Goal: Find specific page/section

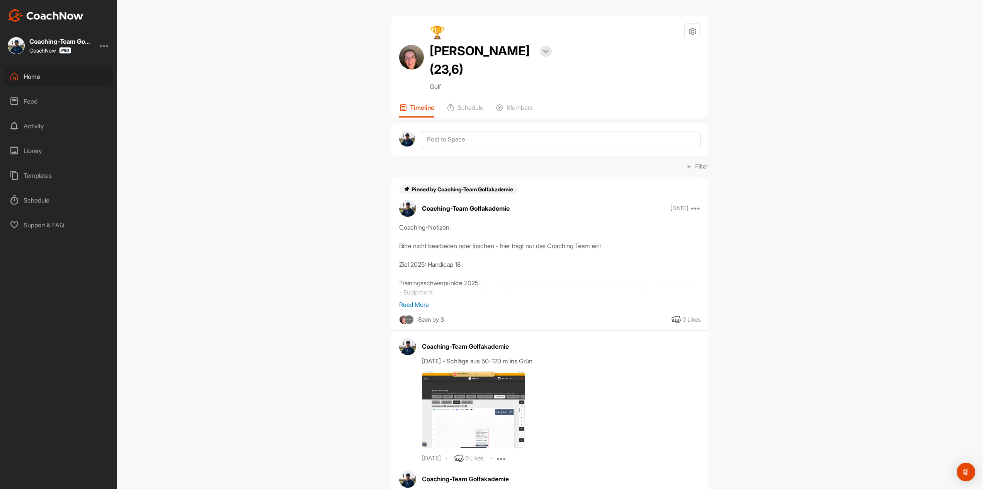
click at [28, 76] on div "Home" at bounding box center [58, 76] width 109 height 19
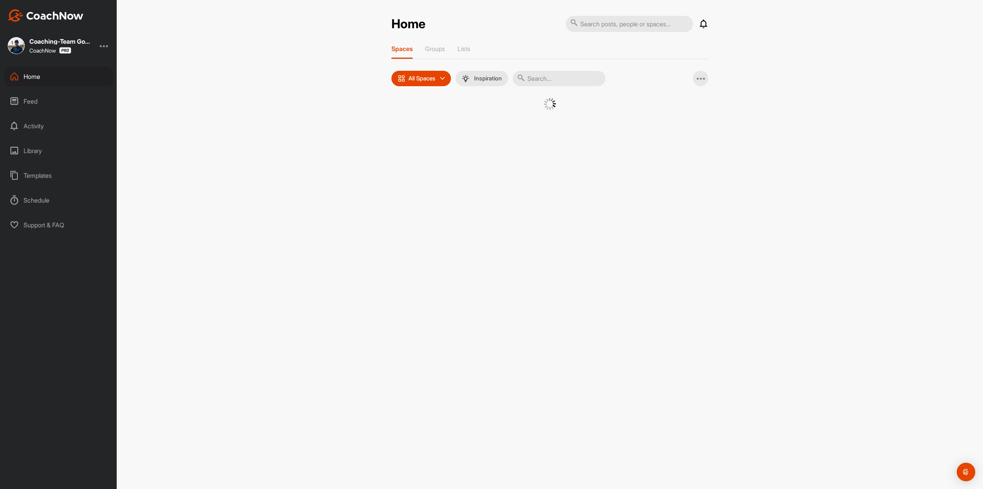
click at [559, 79] on input "text" at bounding box center [559, 78] width 93 height 15
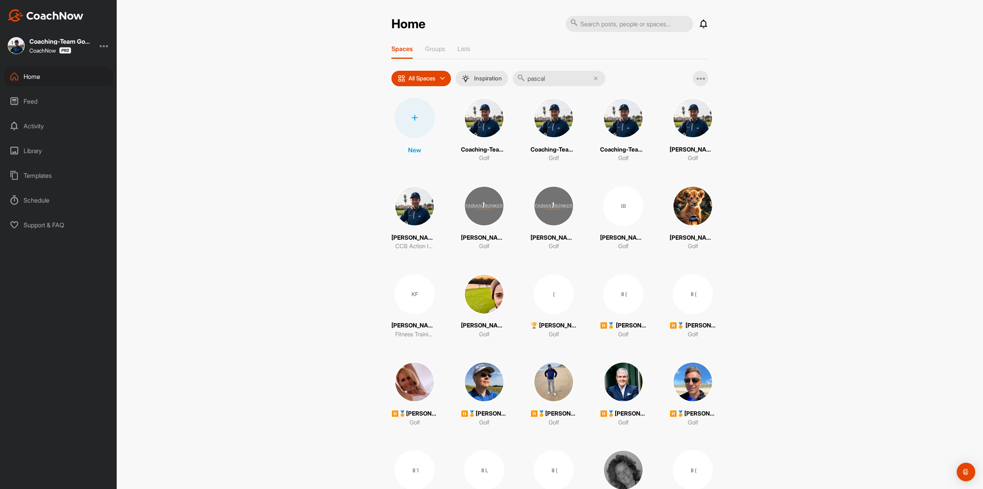
type input "pascal"
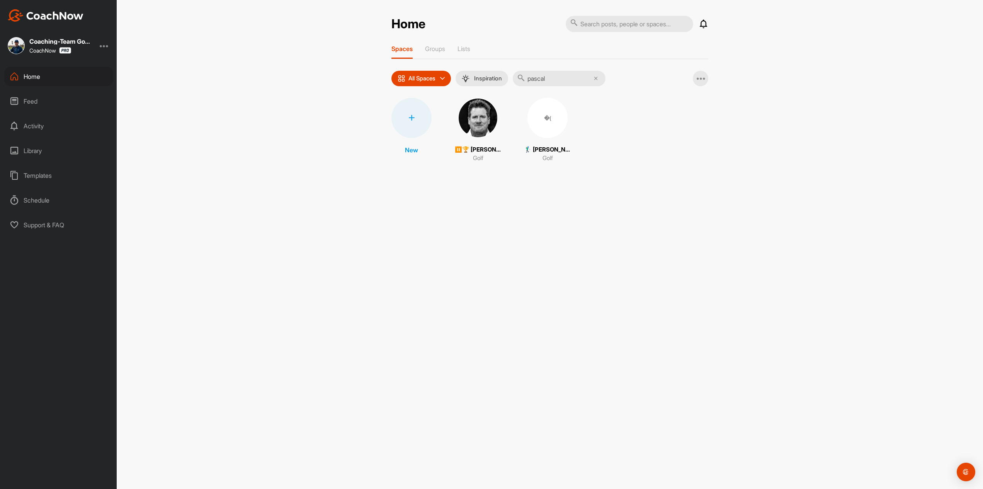
click at [568, 122] on div "�( 🏌‍♂ [PERSON_NAME] (23,7) Golf" at bounding box center [547, 130] width 46 height 65
